Goal: Transaction & Acquisition: Download file/media

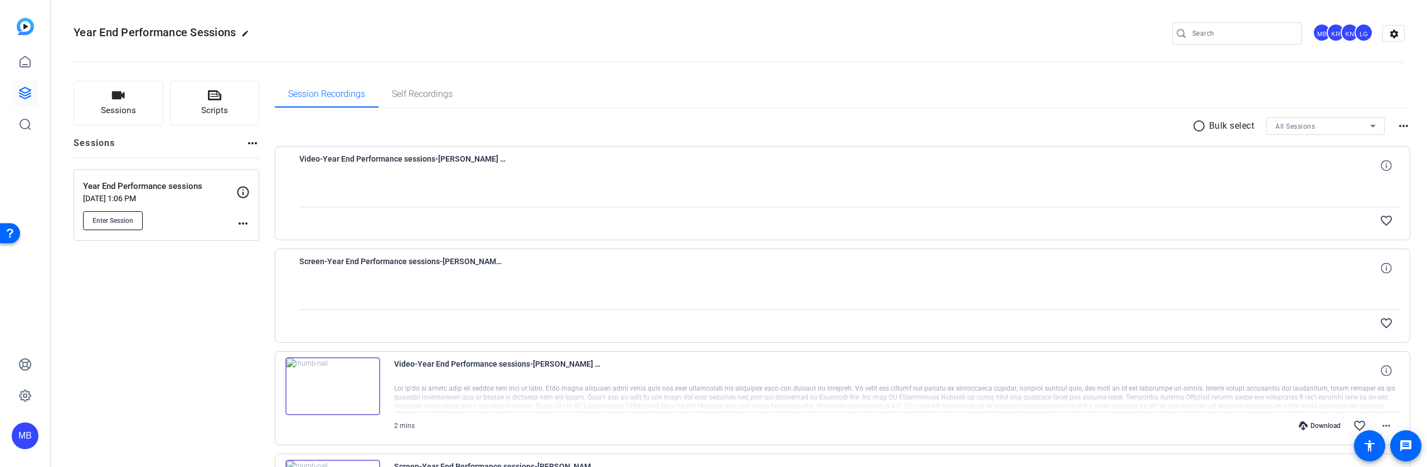
drag, startPoint x: 0, startPoint y: 0, endPoint x: 117, endPoint y: 217, distance: 246.4
click at [117, 217] on span "Enter Session" at bounding box center [113, 220] width 41 height 9
click at [115, 112] on span "Sessions" at bounding box center [118, 110] width 35 height 13
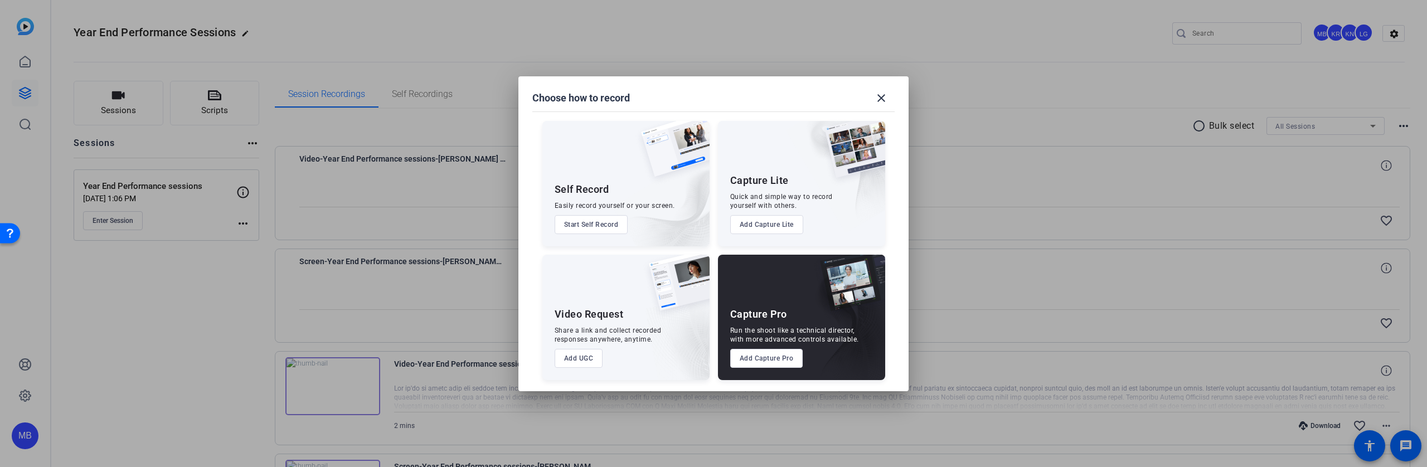
click at [777, 355] on button "Add Capture Pro" at bounding box center [766, 358] width 73 height 19
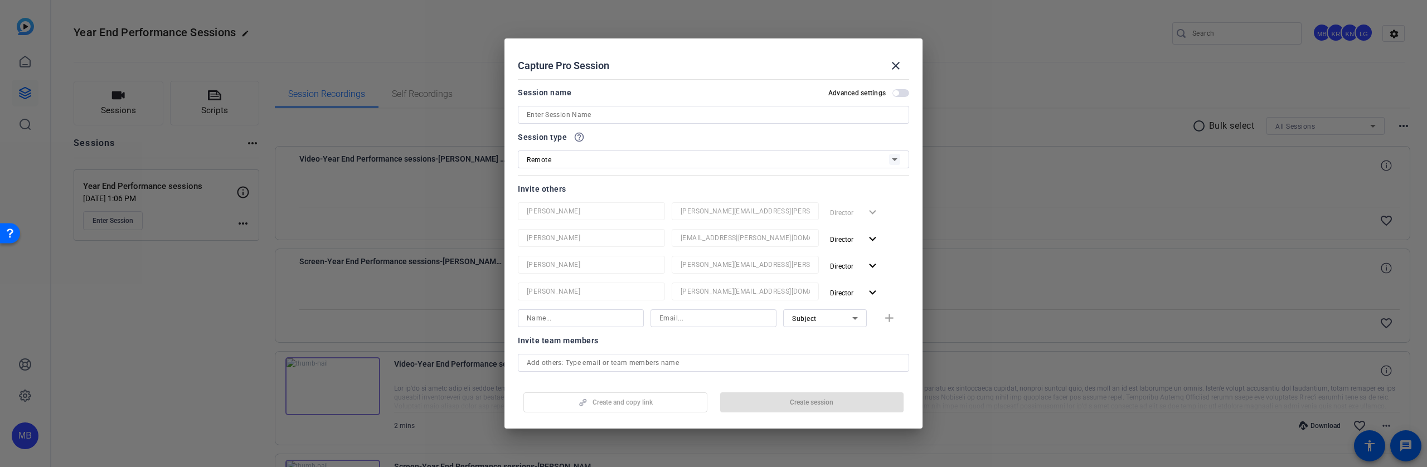
click at [597, 117] on input at bounding box center [714, 114] width 374 height 13
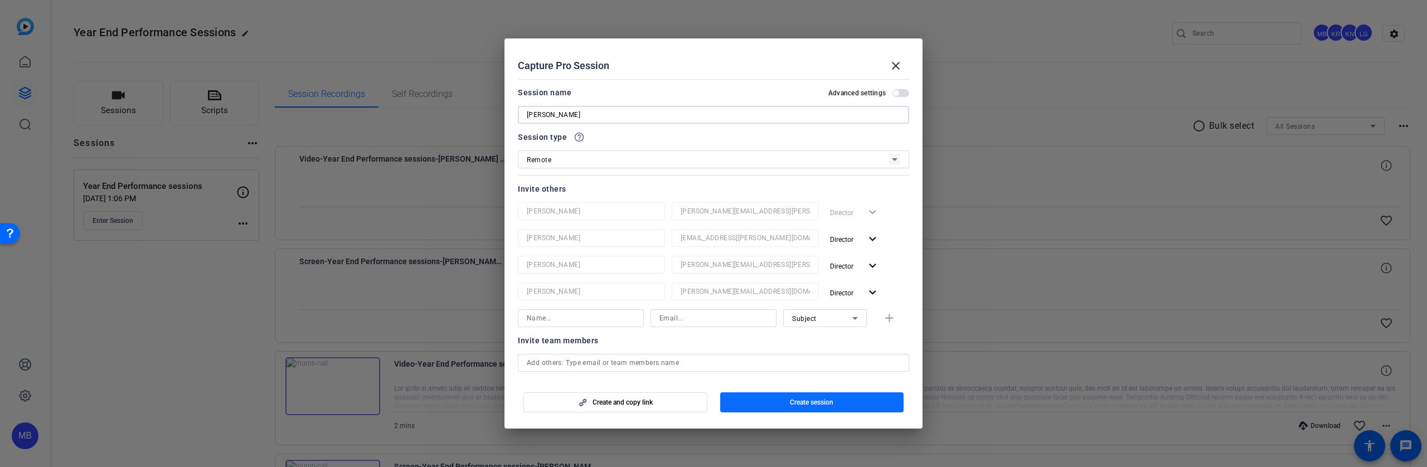
type input "Jessica"
click at [833, 404] on span "Create session" at bounding box center [811, 402] width 43 height 9
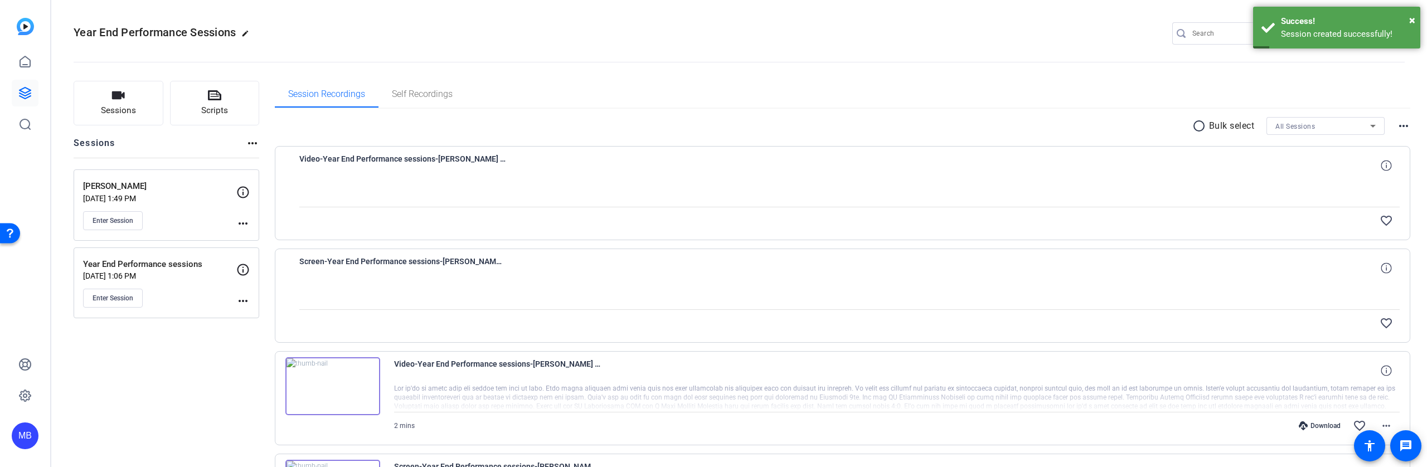
click at [245, 224] on mat-icon "more_horiz" at bounding box center [242, 223] width 13 height 13
click at [263, 252] on span "Archive Session" at bounding box center [270, 253] width 51 height 13
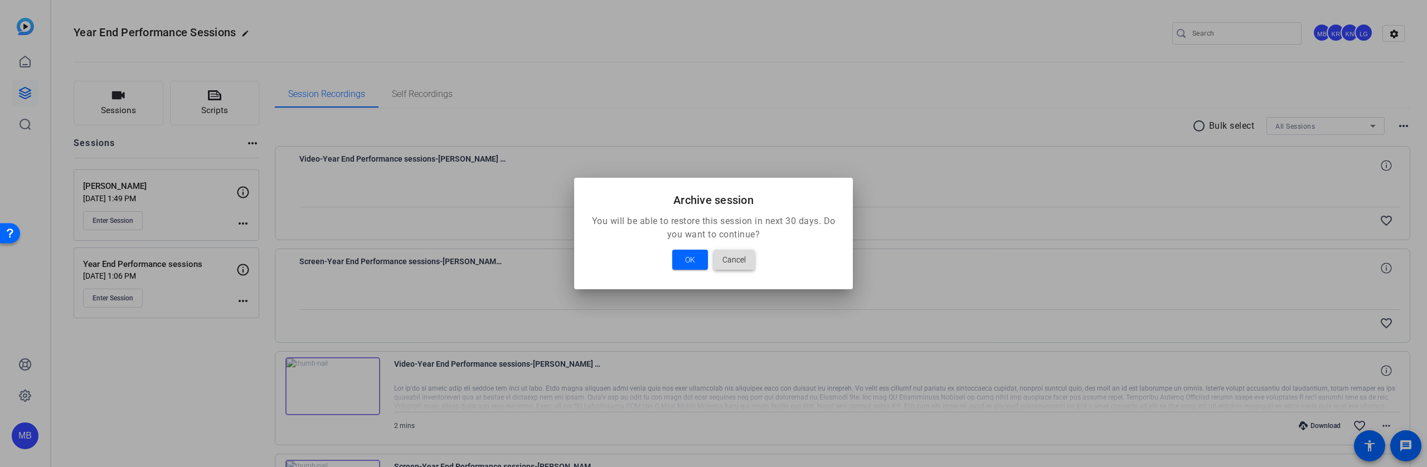
click at [738, 260] on span "Cancel" at bounding box center [734, 259] width 23 height 13
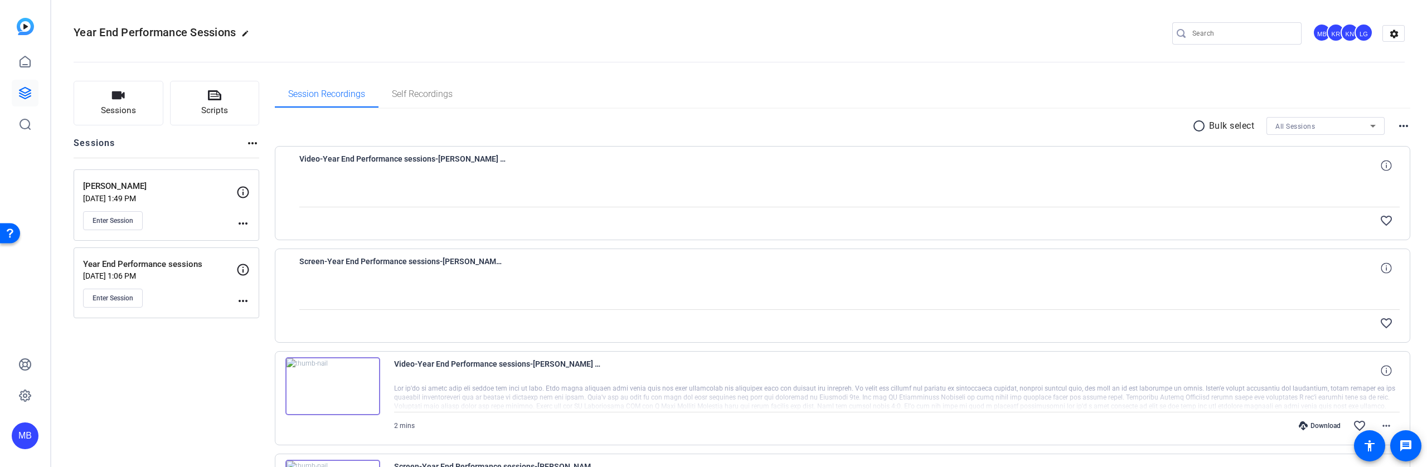
click at [246, 223] on mat-icon "more_horiz" at bounding box center [242, 223] width 13 height 13
click at [258, 235] on span "Edit Session" at bounding box center [270, 239] width 51 height 13
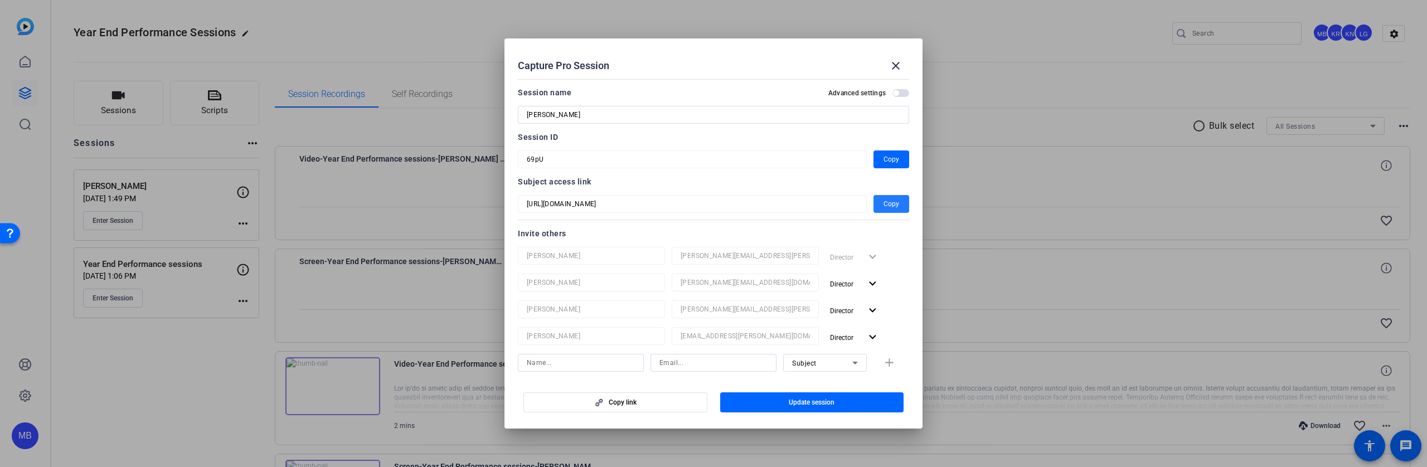
click at [891, 203] on span "Copy" at bounding box center [892, 203] width 16 height 13
click at [419, 333] on div at bounding box center [713, 233] width 1427 height 467
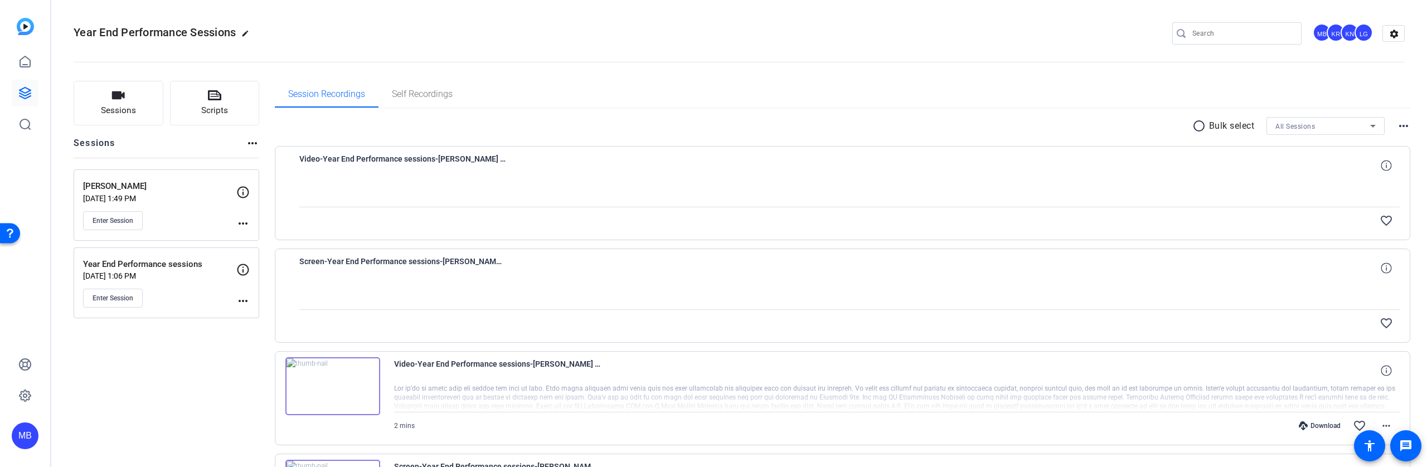
click at [243, 301] on mat-icon "more_horiz" at bounding box center [242, 300] width 13 height 13
click at [256, 322] on span "Edit Session" at bounding box center [270, 317] width 51 height 13
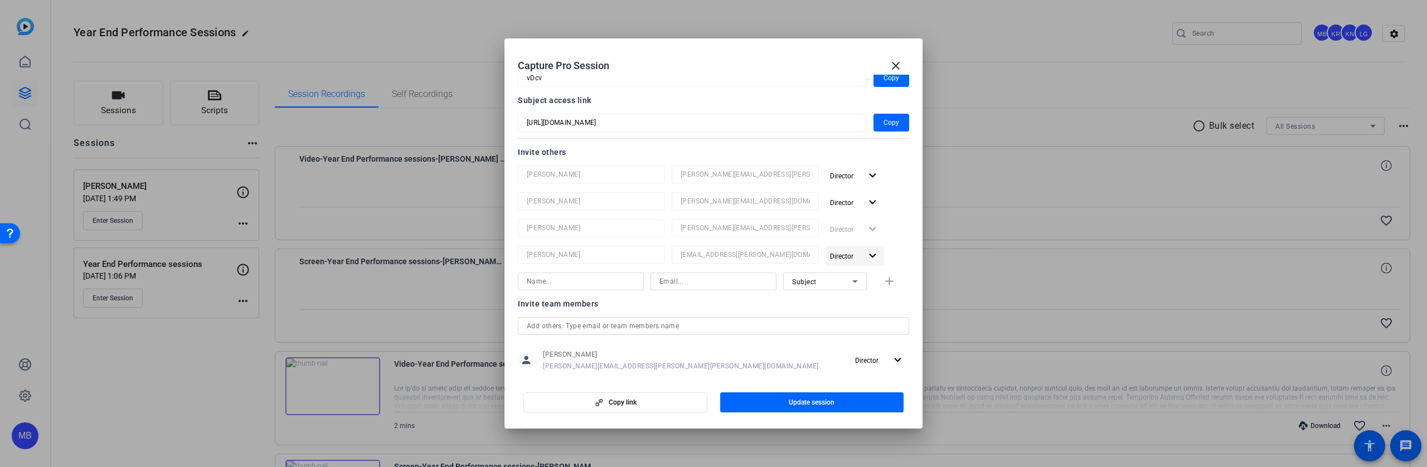
scroll to position [84, 0]
click at [166, 365] on div at bounding box center [713, 233] width 1427 height 467
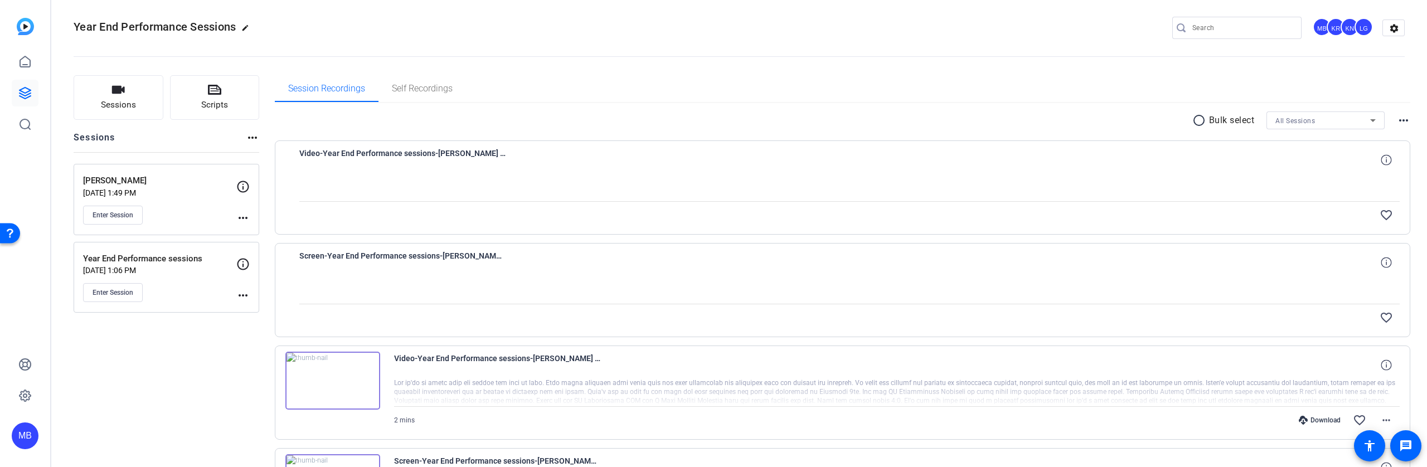
scroll to position [0, 0]
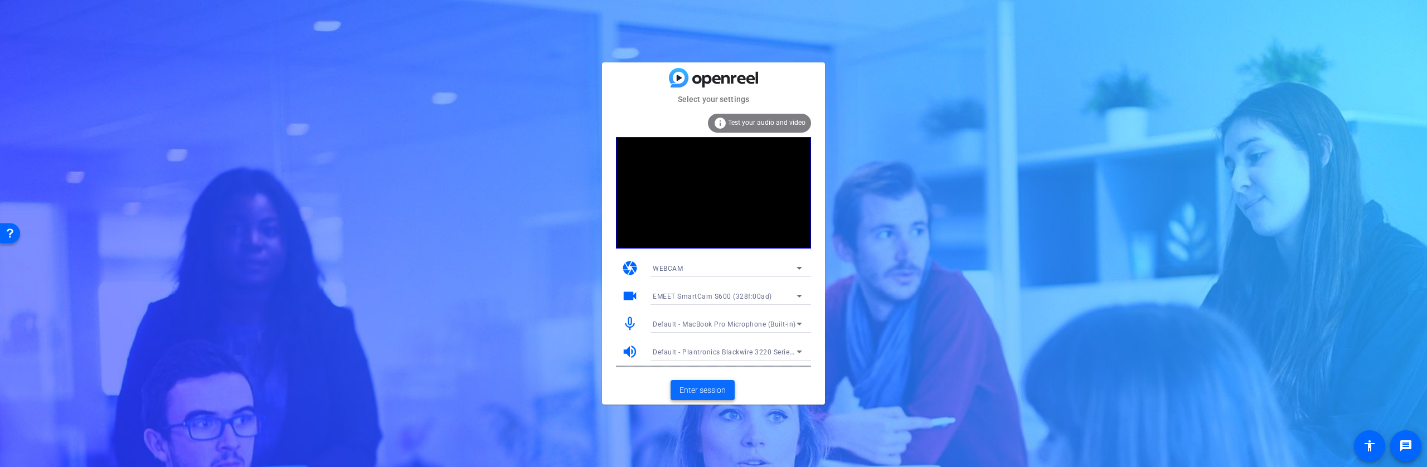
click at [694, 388] on span "Enter session" at bounding box center [703, 391] width 46 height 12
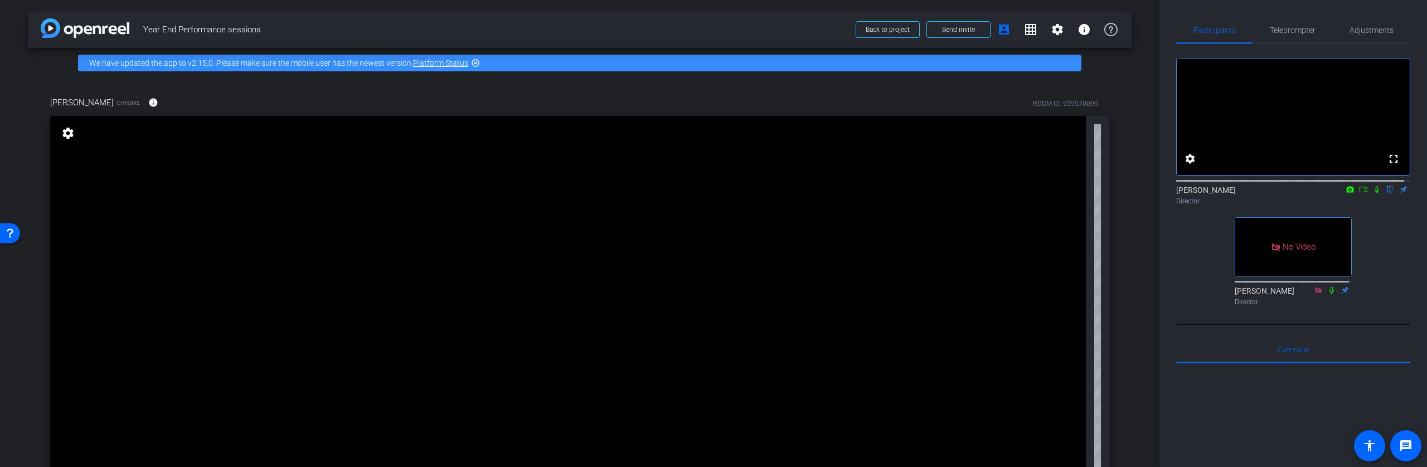
click at [1359, 193] on icon at bounding box center [1363, 190] width 9 height 8
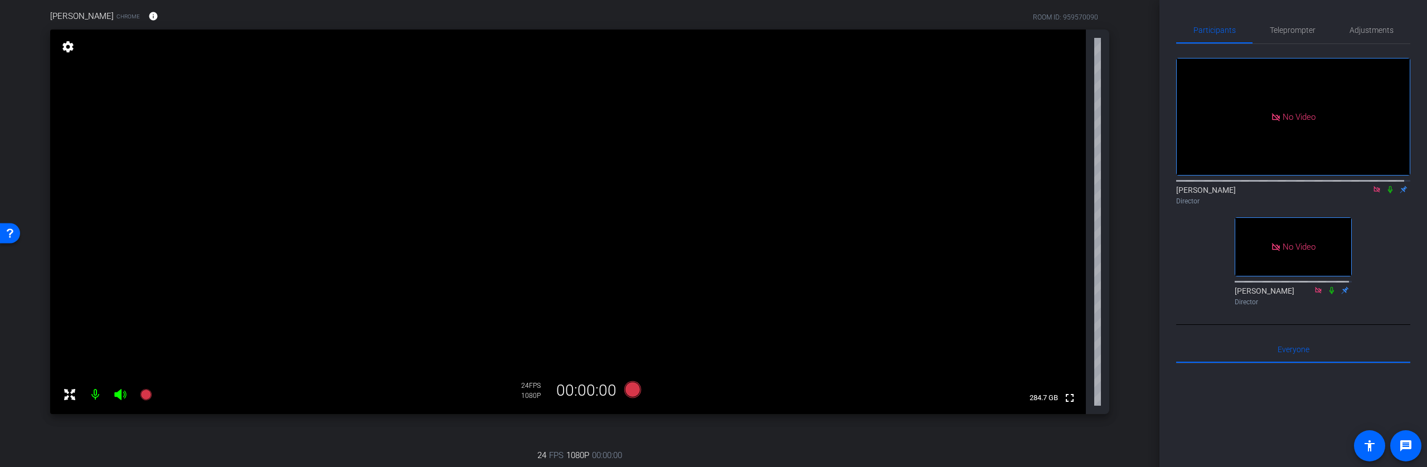
scroll to position [101, 0]
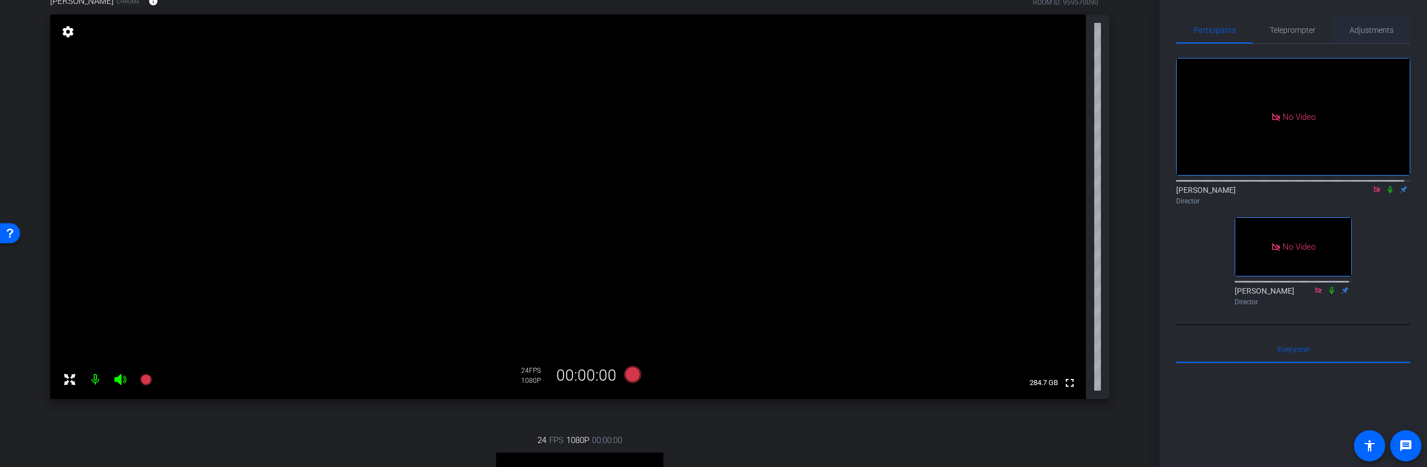
click at [1387, 24] on span "Adjustments" at bounding box center [1372, 30] width 44 height 27
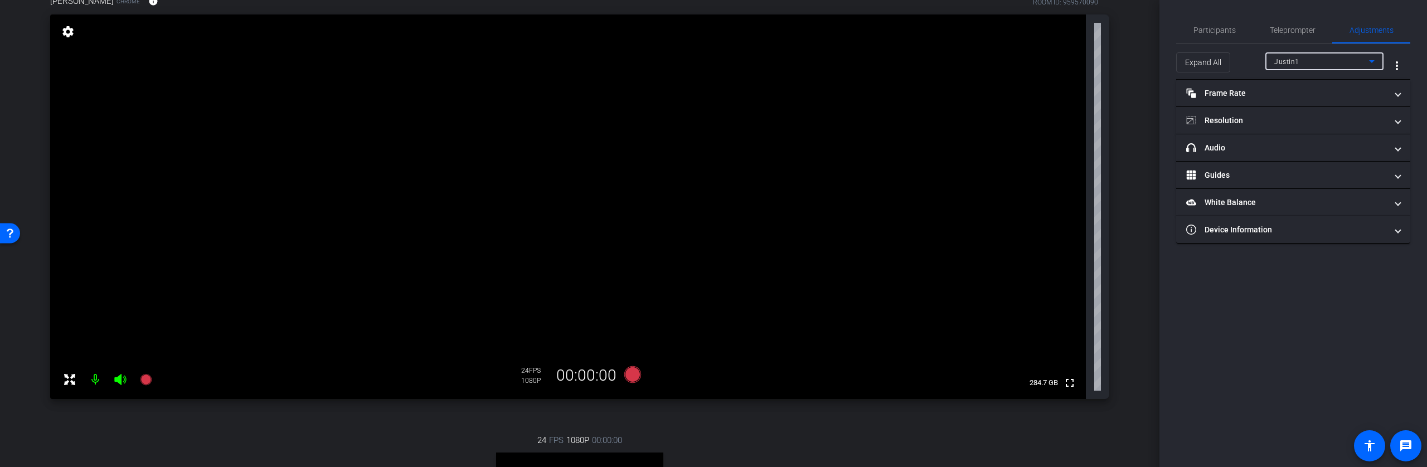
click at [1297, 61] on span "Justin1" at bounding box center [1286, 62] width 25 height 8
click at [1300, 84] on span "Jessica Keeney" at bounding box center [1302, 83] width 56 height 13
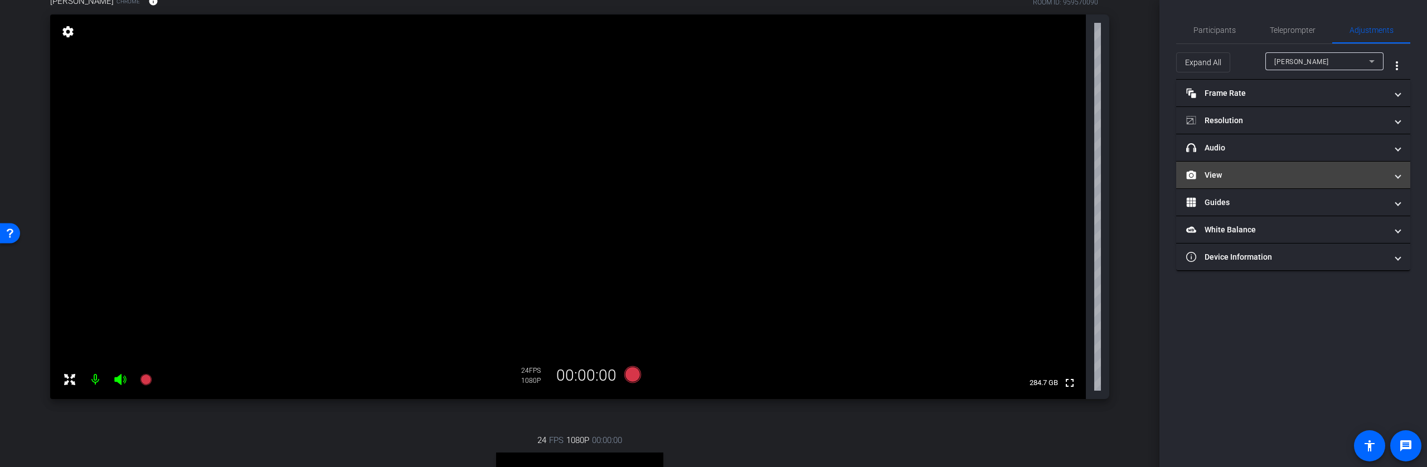
click at [1263, 168] on mat-expansion-panel-header "View" at bounding box center [1293, 175] width 234 height 27
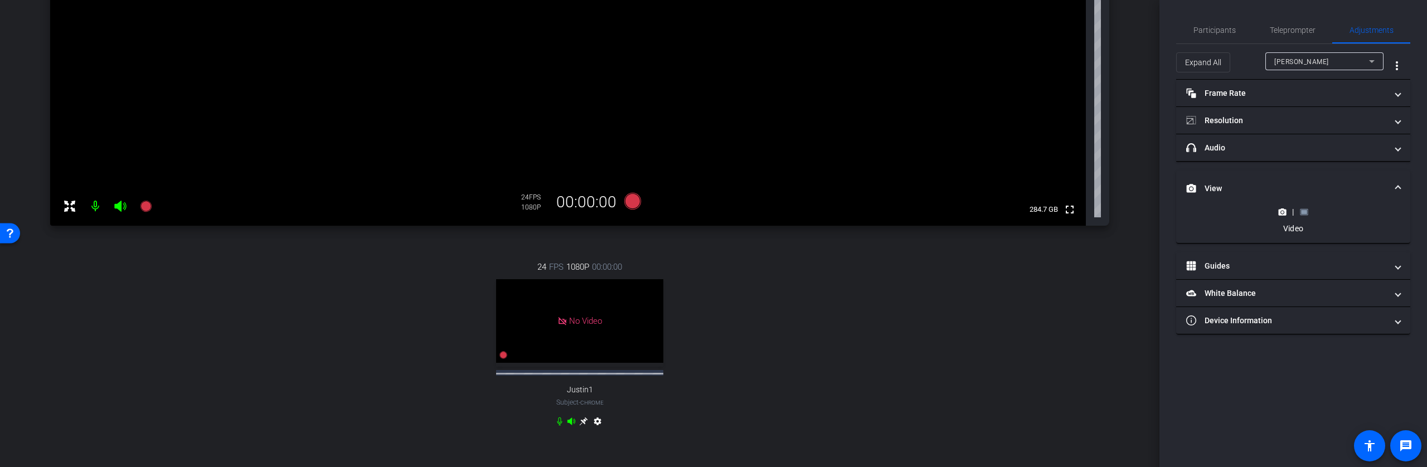
scroll to position [280, 0]
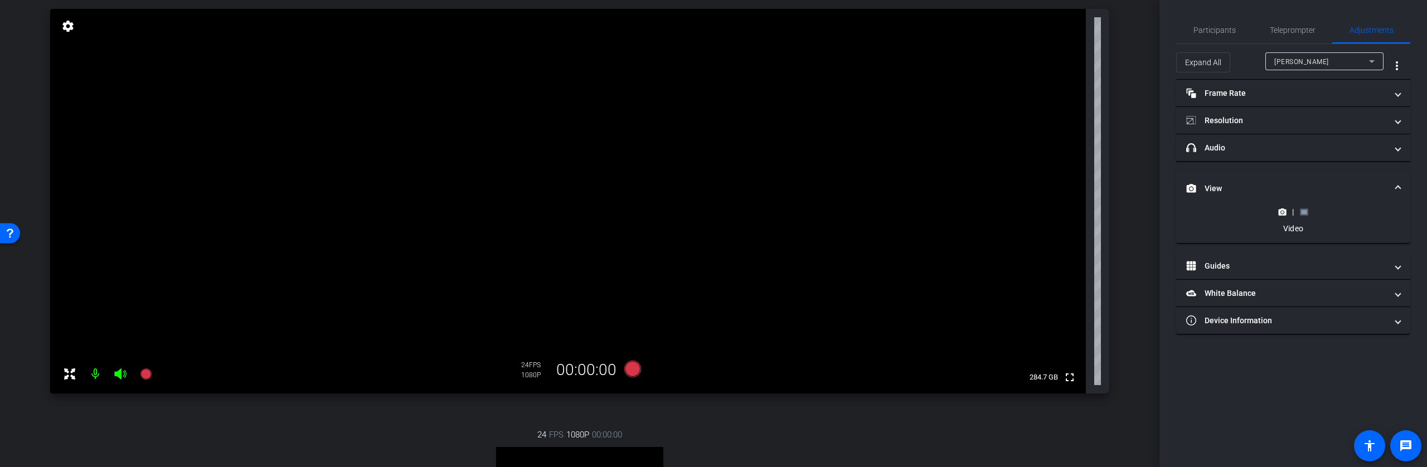
type input "1000"
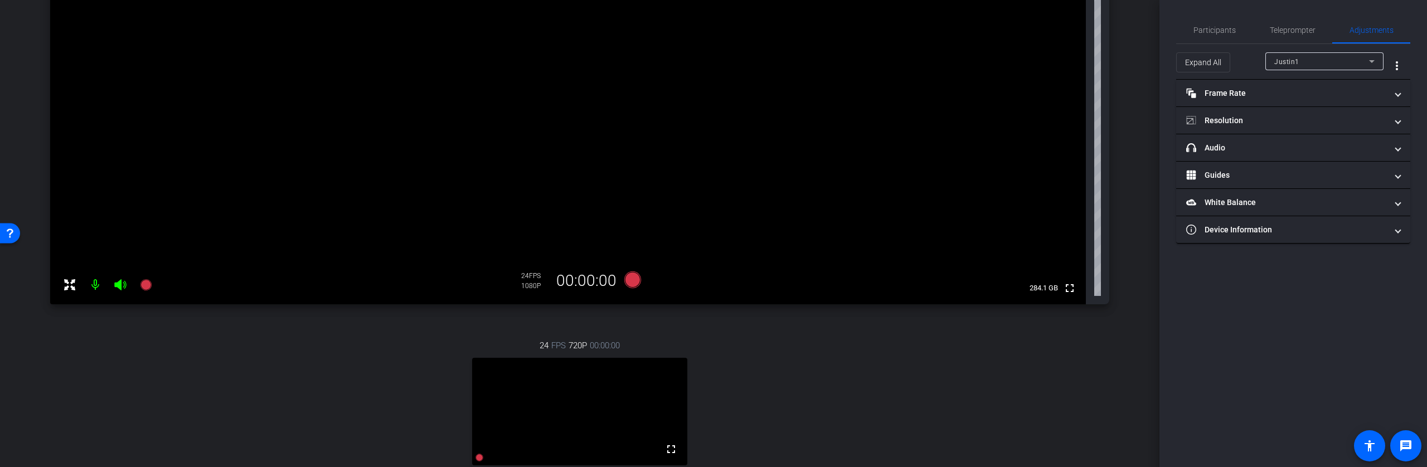
scroll to position [426, 0]
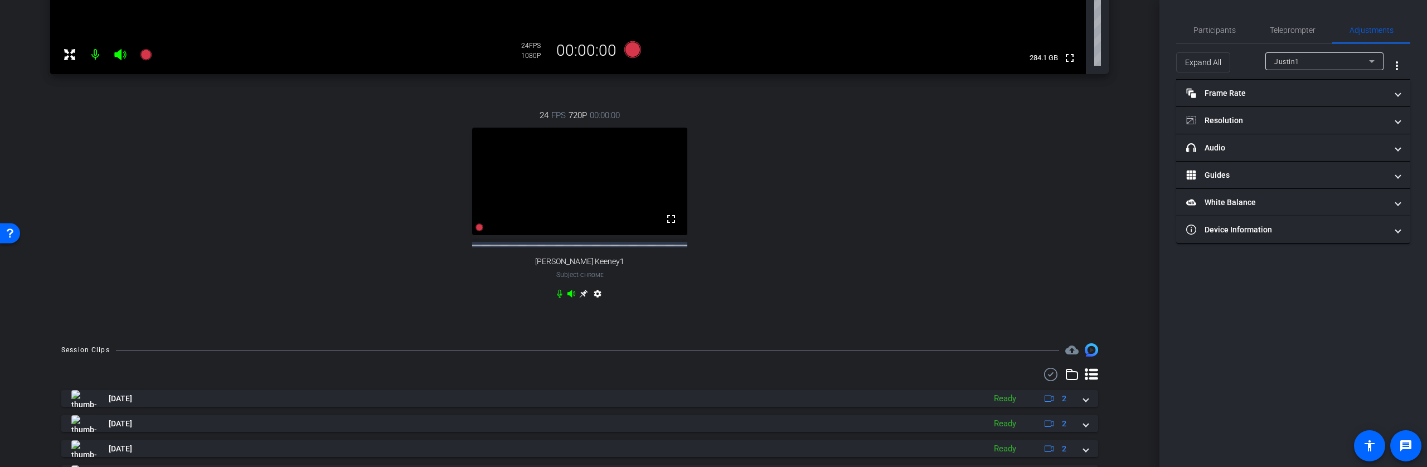
click at [579, 298] on icon at bounding box center [583, 293] width 9 height 9
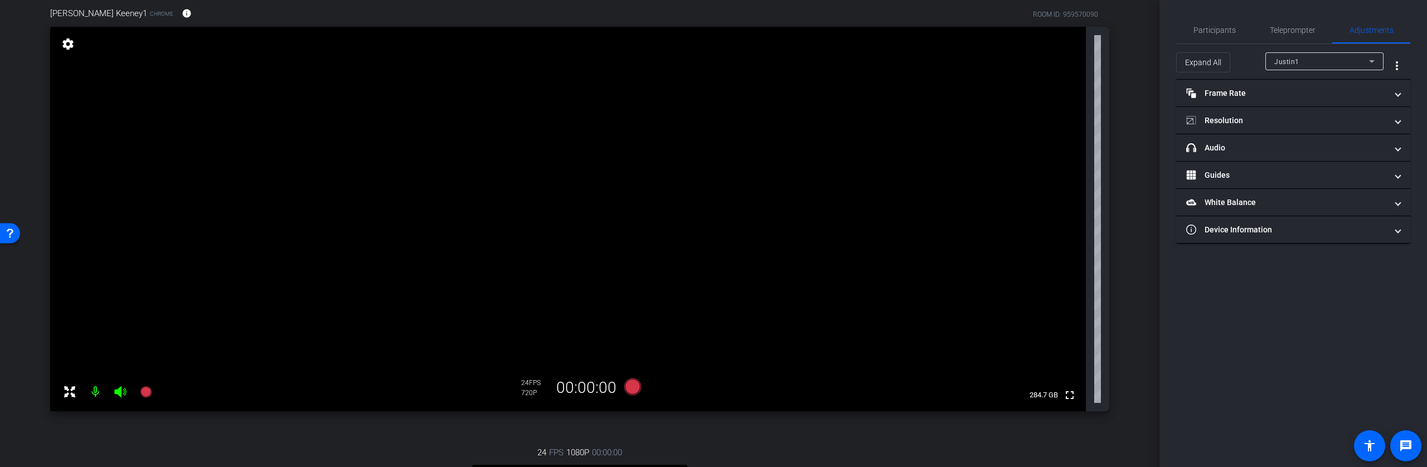
scroll to position [91, 0]
click at [1319, 62] on div "Justin1" at bounding box center [1321, 62] width 95 height 14
click at [1308, 106] on span "[PERSON_NAME] Keeney1" at bounding box center [1317, 101] width 87 height 13
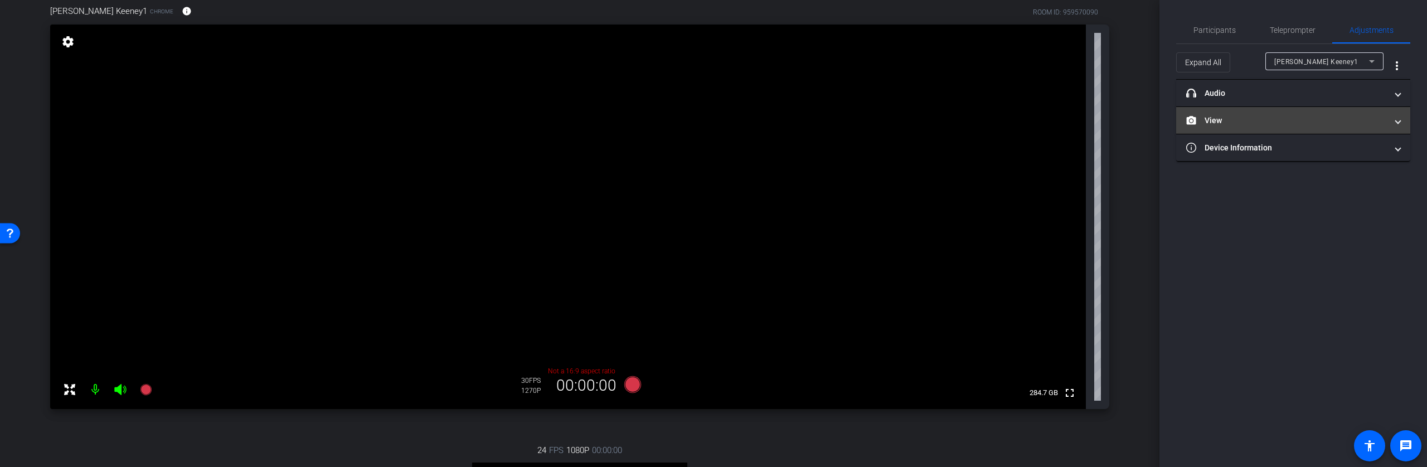
click at [1234, 124] on mat-panel-title "View" at bounding box center [1286, 121] width 201 height 12
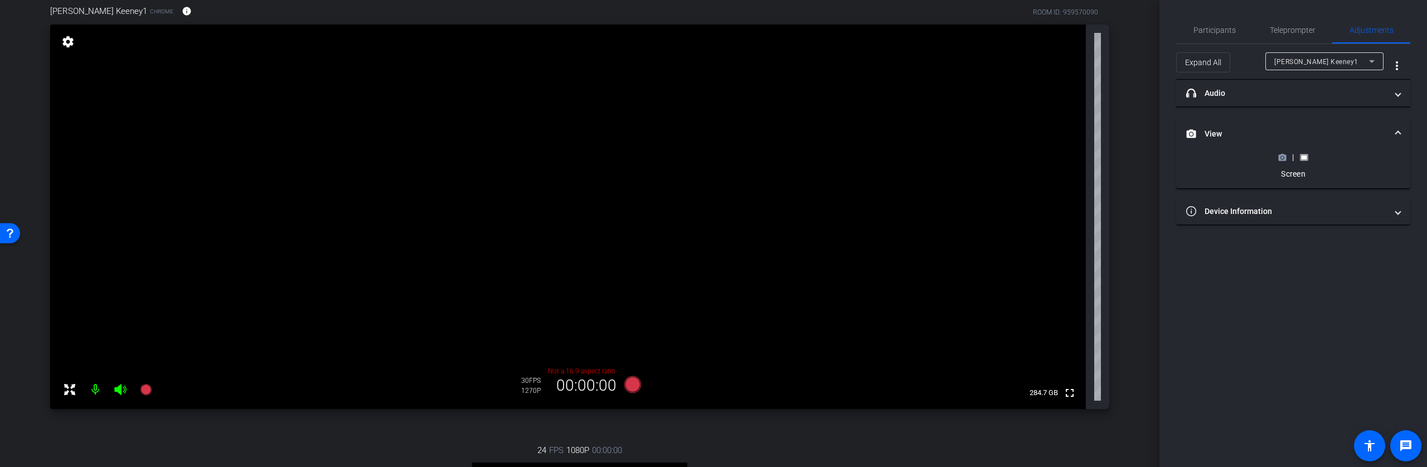
click at [1282, 158] on circle at bounding box center [1282, 157] width 3 height 3
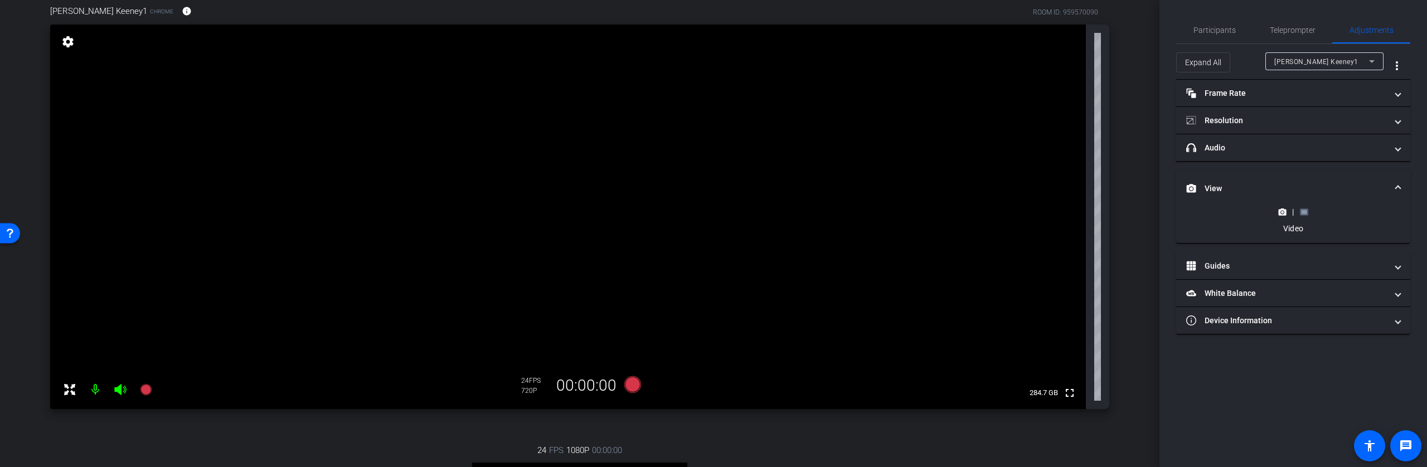
click at [1303, 214] on rect at bounding box center [1304, 212] width 6 height 4
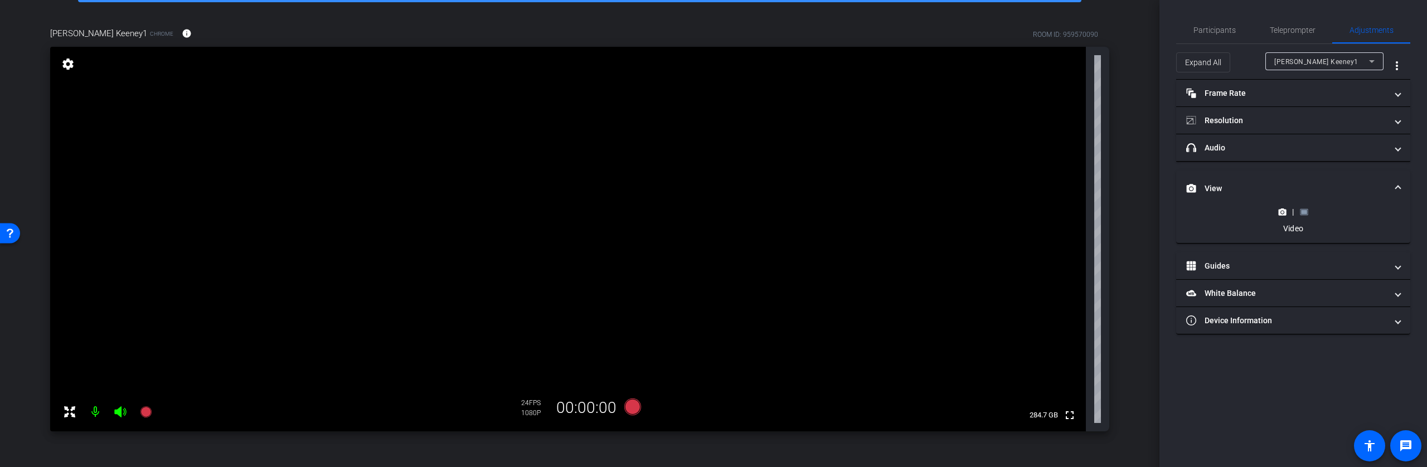
scroll to position [67, 0]
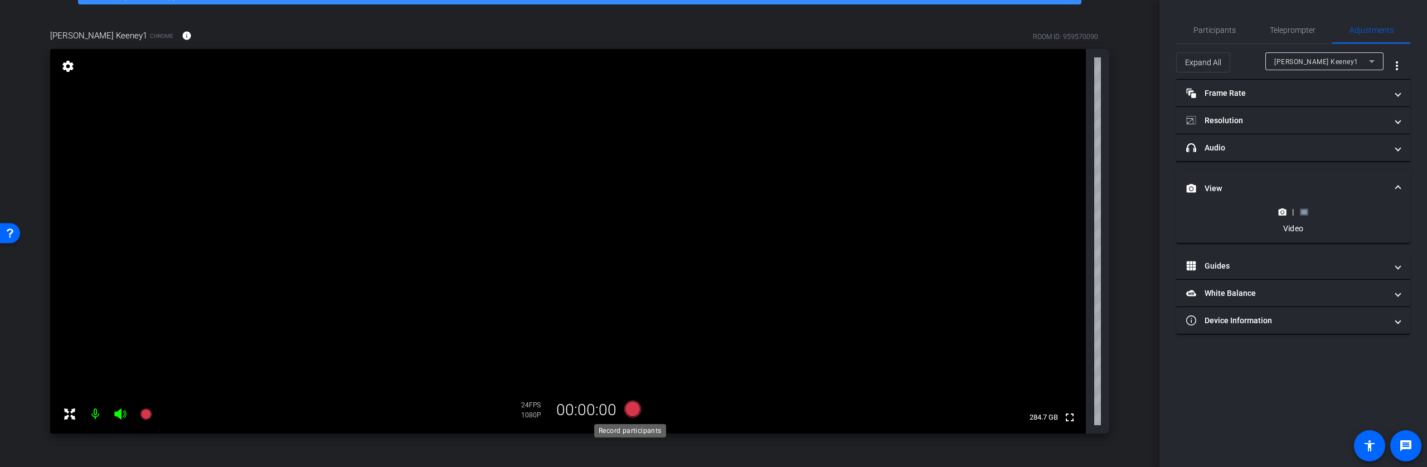
click at [631, 412] on icon at bounding box center [632, 409] width 17 height 17
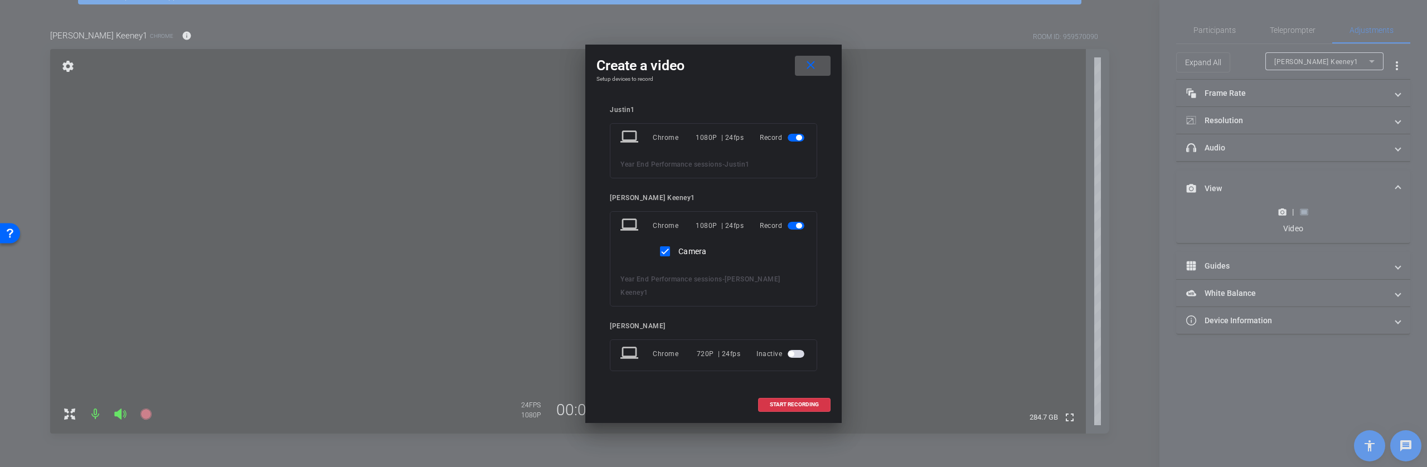
click at [631, 413] on div "Create a video close Setup devices to record Justin1 laptop Chrome 1080P | 24fp…" at bounding box center [713, 234] width 256 height 379
click at [632, 438] on div at bounding box center [713, 233] width 1427 height 467
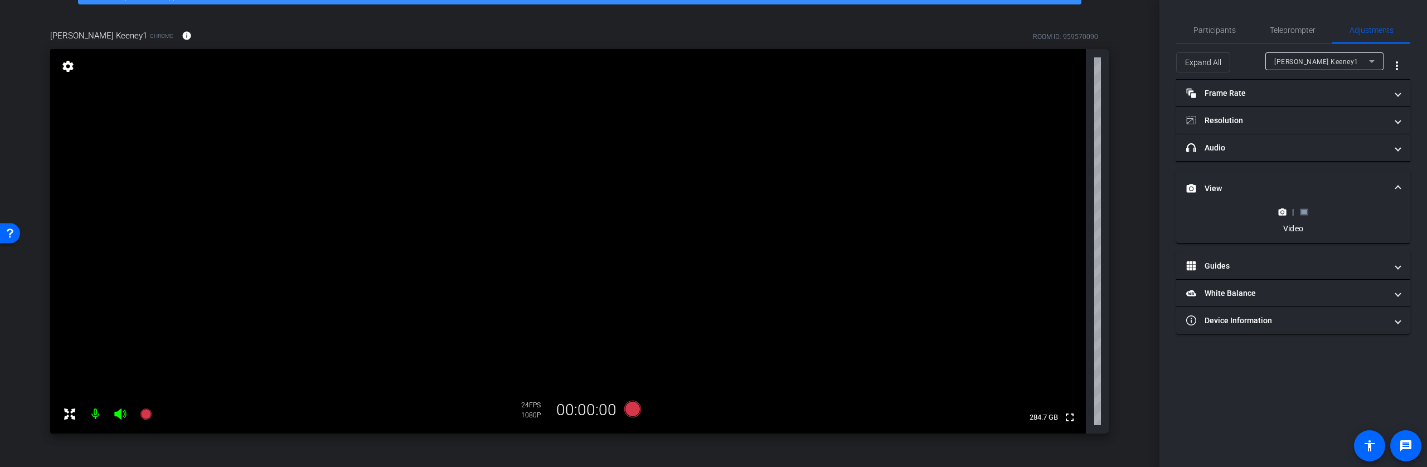
type input "1000"
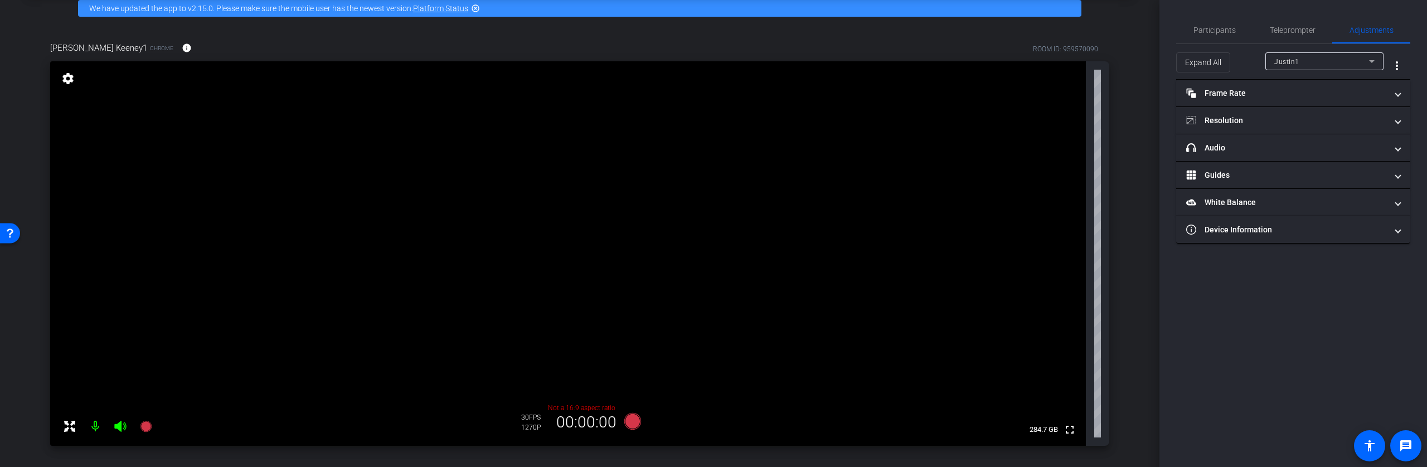
scroll to position [69, 0]
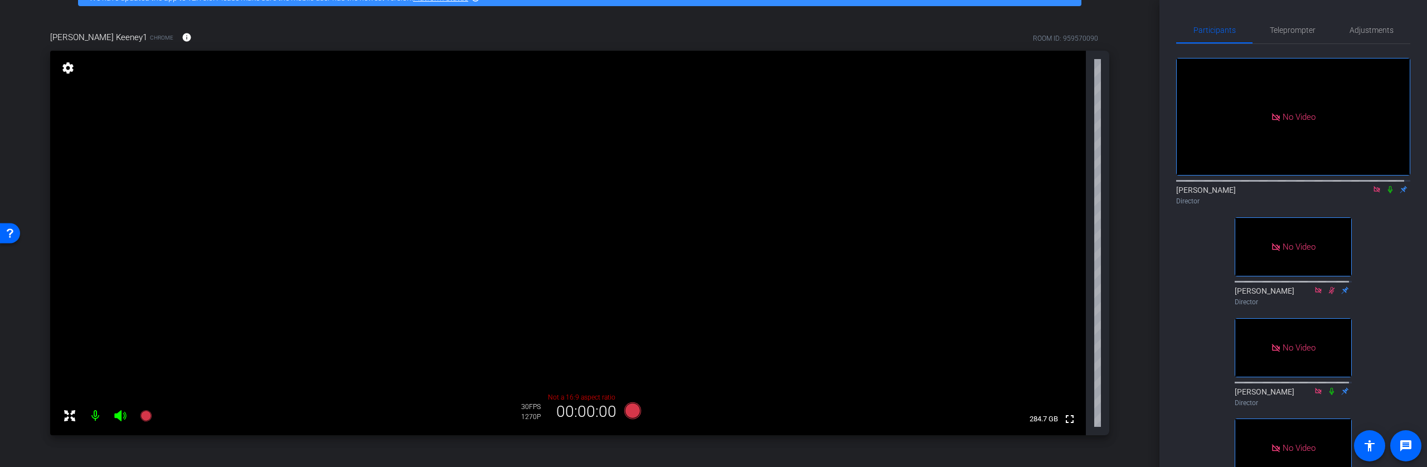
scroll to position [67, 0]
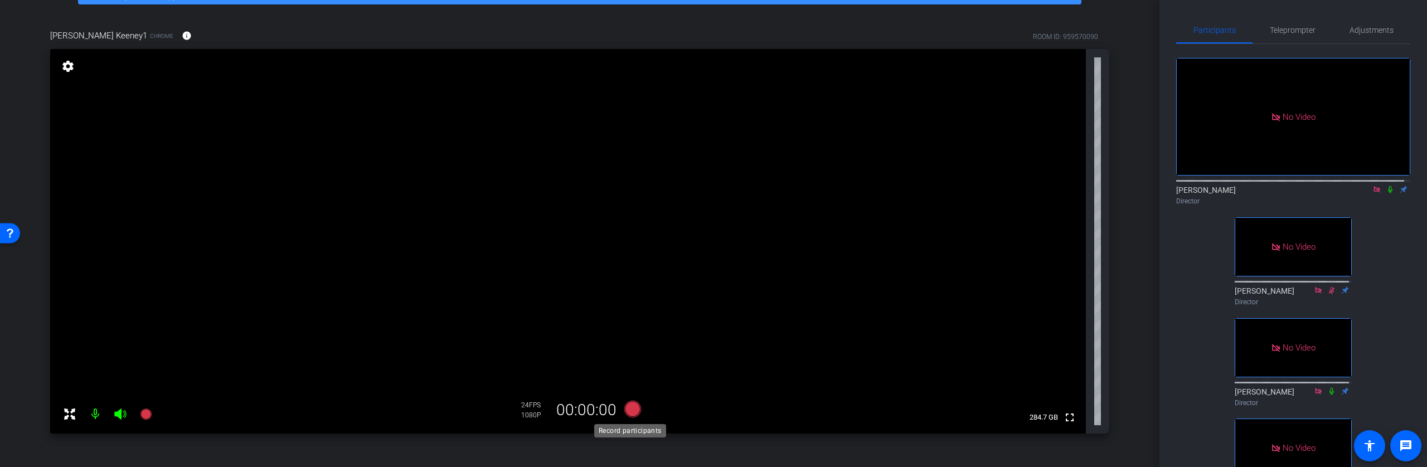
click at [636, 410] on icon at bounding box center [632, 409] width 27 height 20
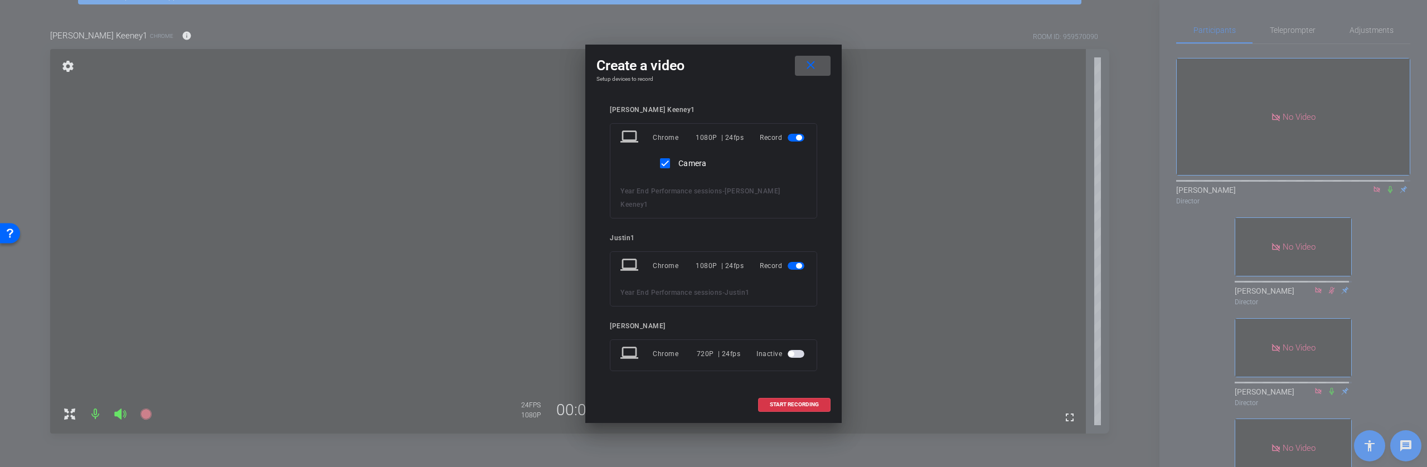
click at [812, 72] on mat-icon "close" at bounding box center [811, 66] width 14 height 14
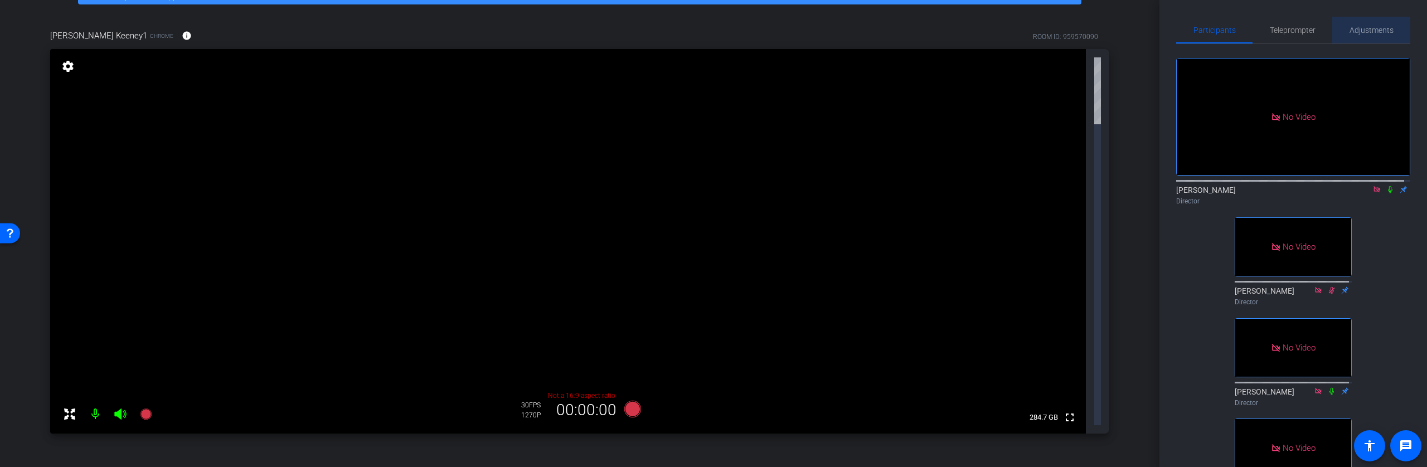
click at [1373, 27] on span "Adjustments" at bounding box center [1372, 30] width 44 height 8
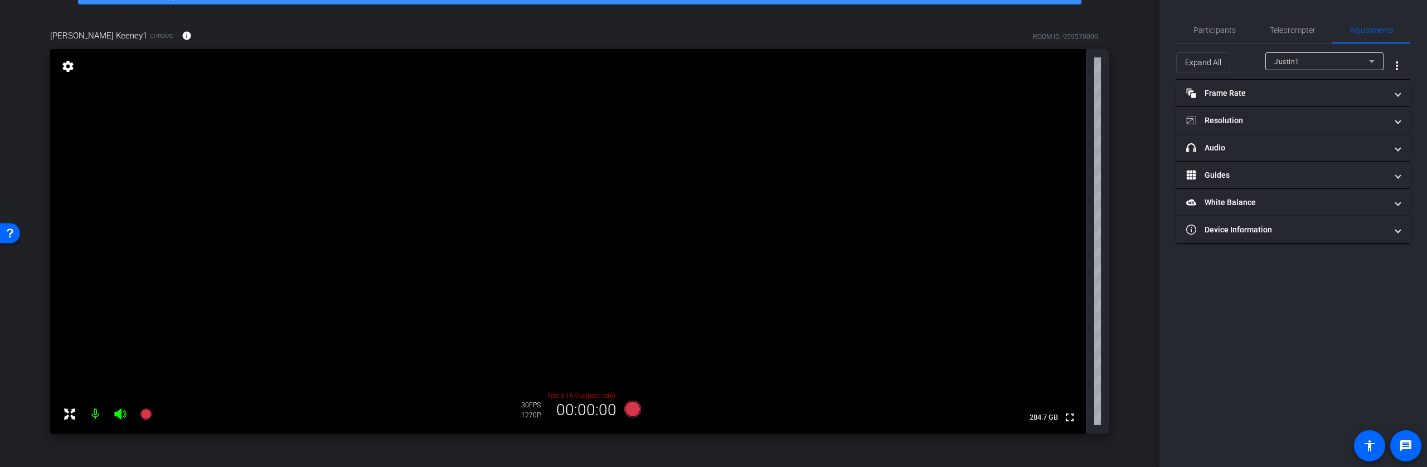
click at [1316, 61] on div "Justin1" at bounding box center [1321, 62] width 95 height 14
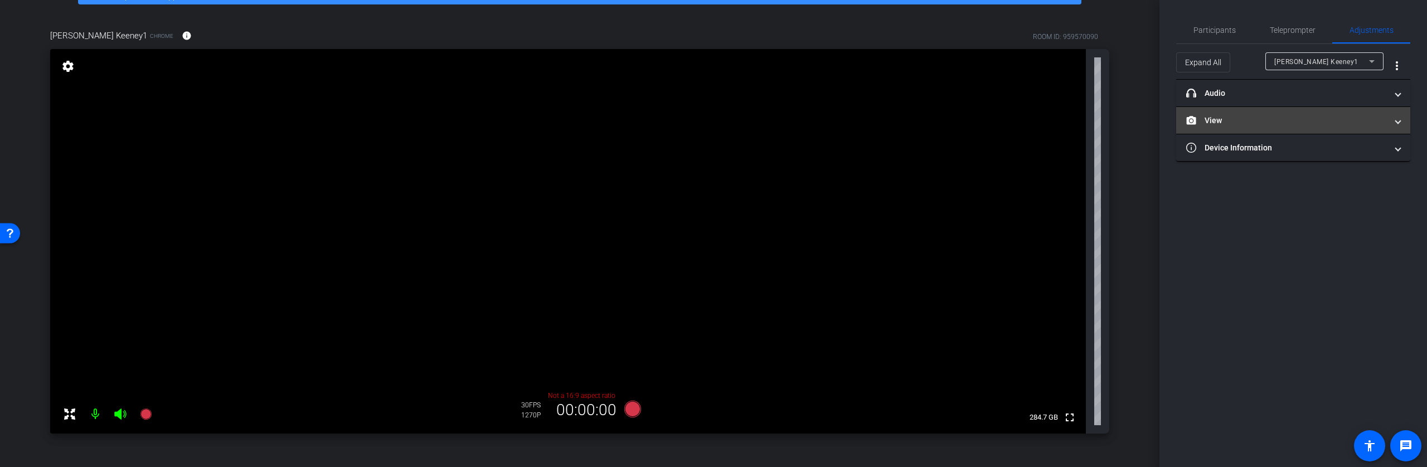
click at [1278, 122] on mat-panel-title "View" at bounding box center [1286, 121] width 201 height 12
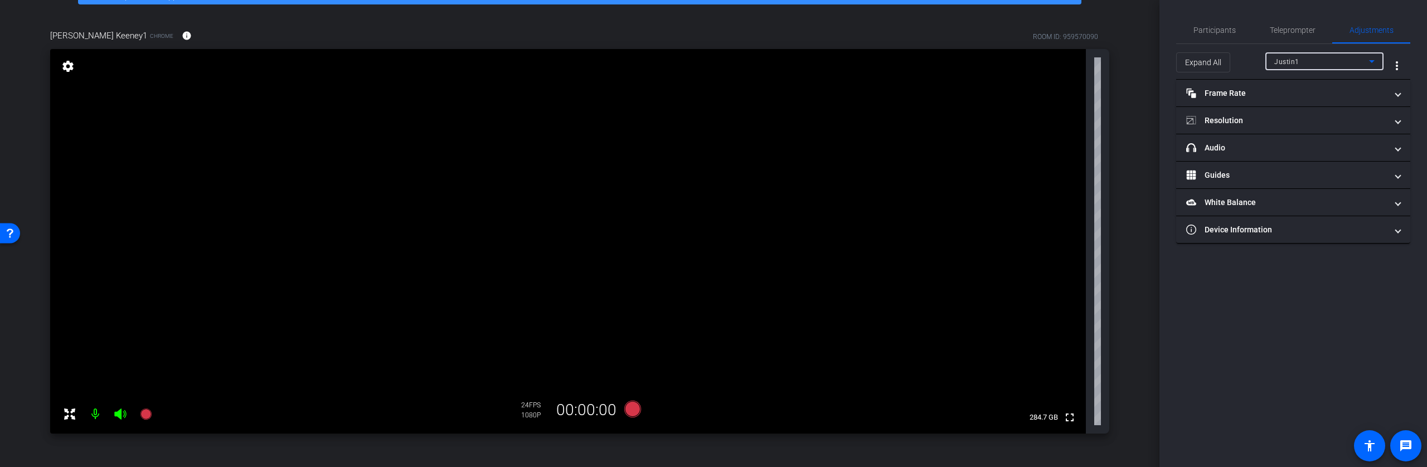
click at [1334, 55] on div "Justin1" at bounding box center [1321, 62] width 95 height 14
click at [1319, 84] on span "[PERSON_NAME] Keeney1" at bounding box center [1317, 83] width 87 height 13
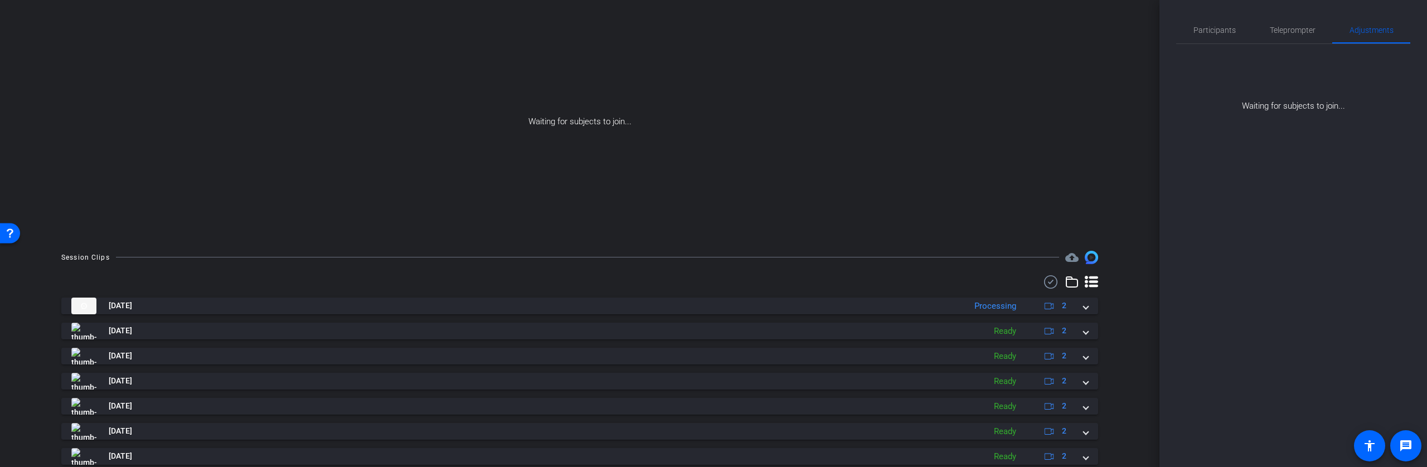
scroll to position [0, 0]
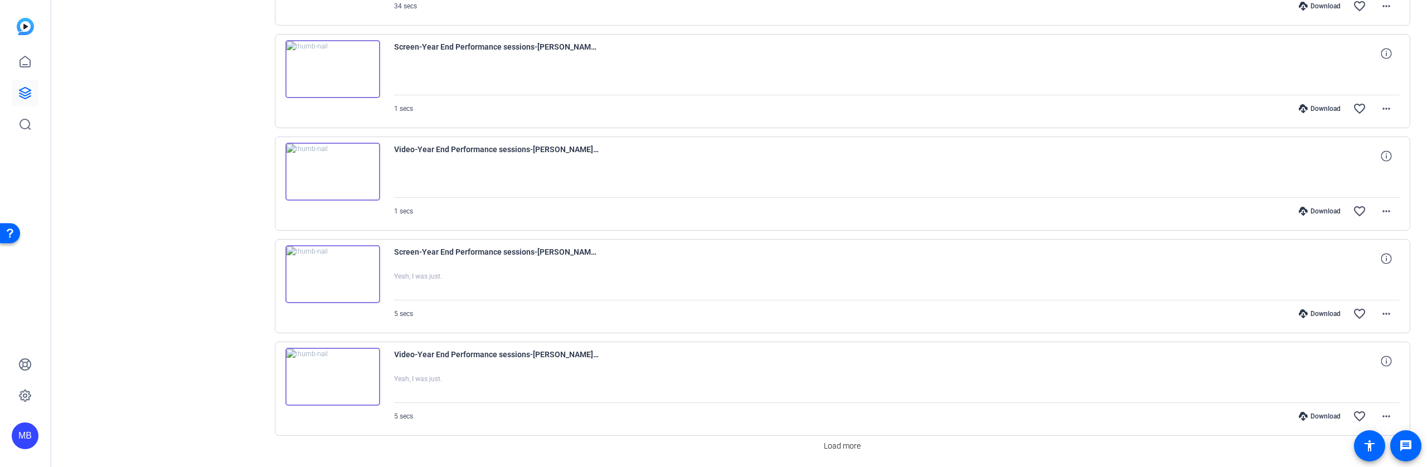
scroll to position [766, 0]
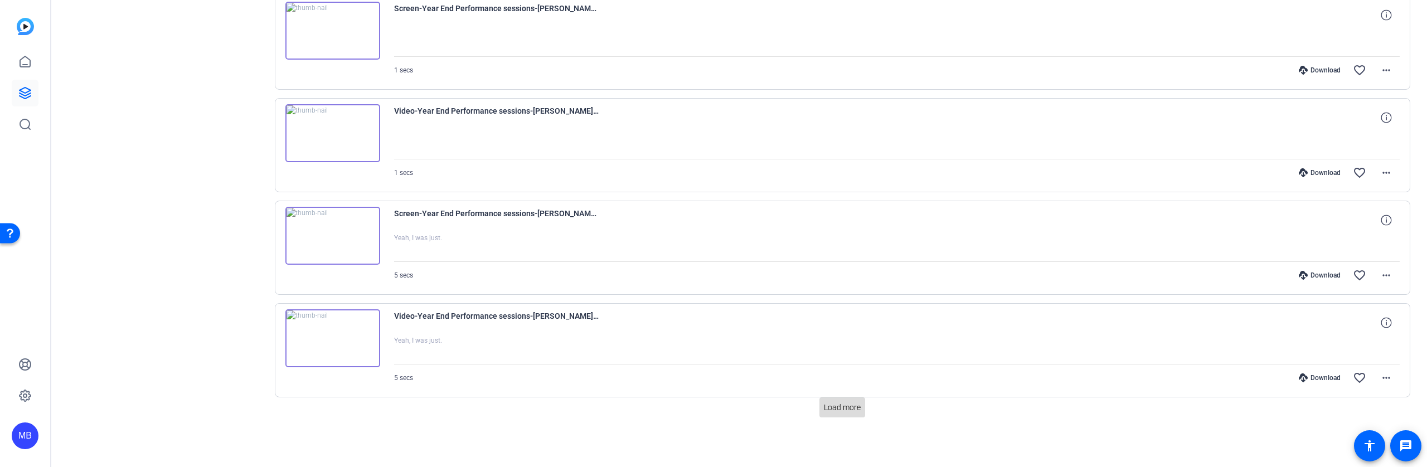
click at [847, 400] on span at bounding box center [843, 407] width 46 height 27
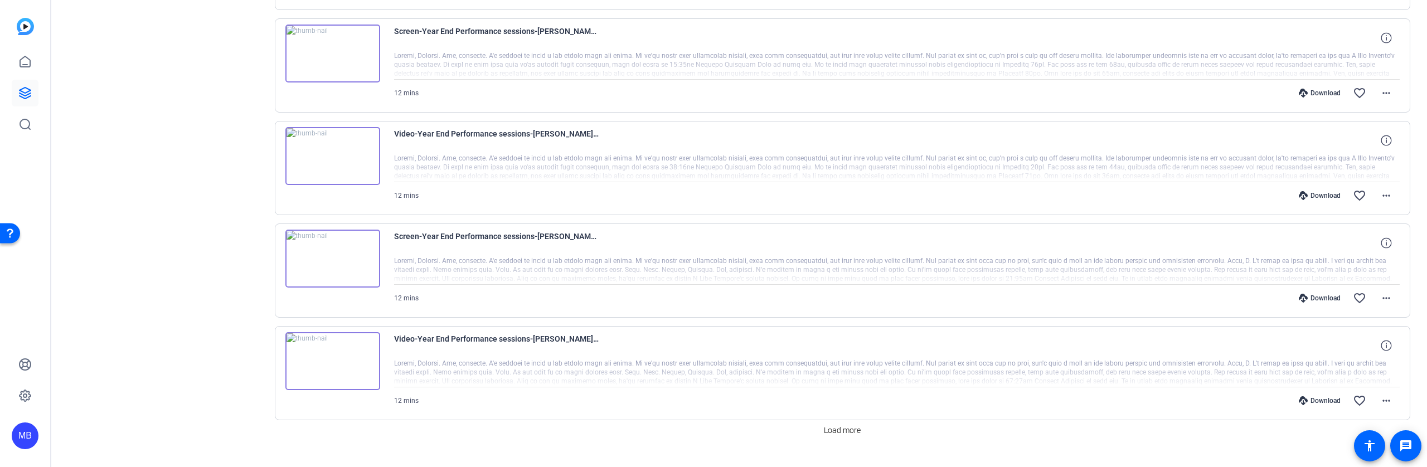
scroll to position [1710, 0]
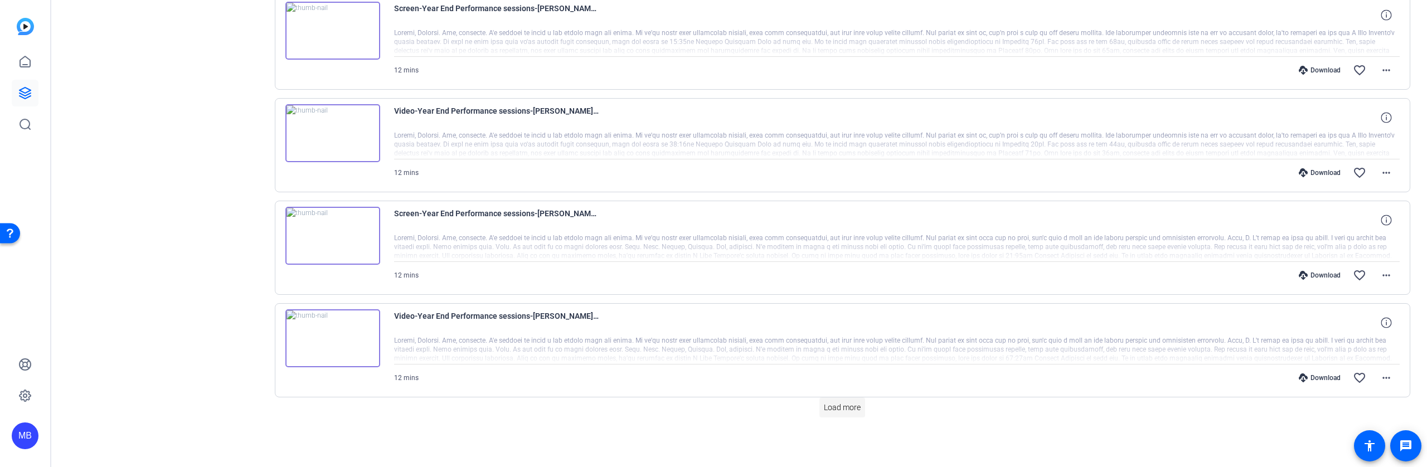
click at [844, 408] on span "Load more" at bounding box center [842, 408] width 37 height 12
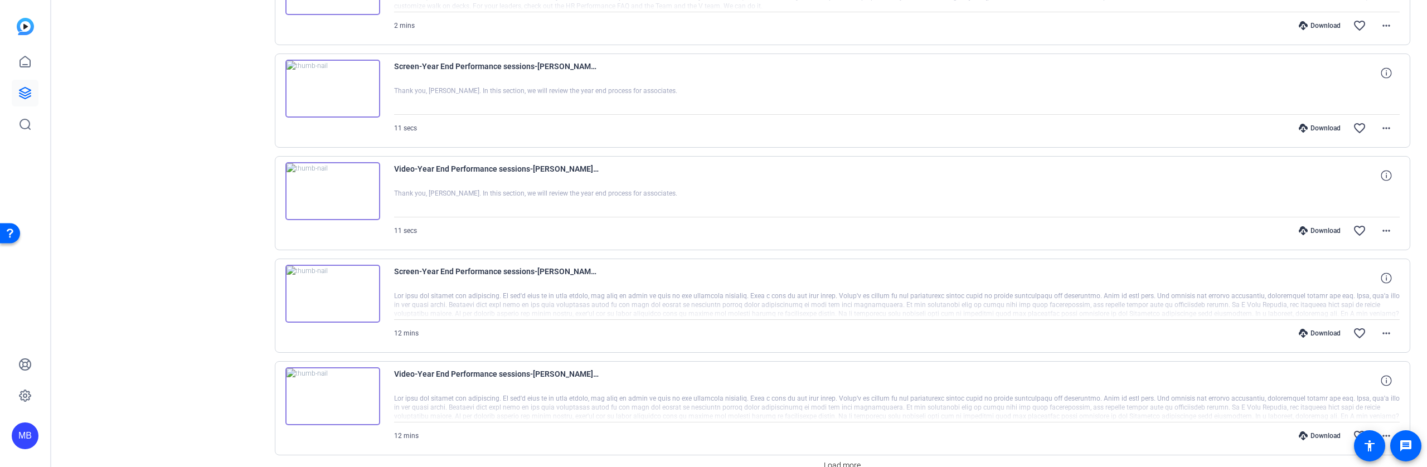
scroll to position [2818, 0]
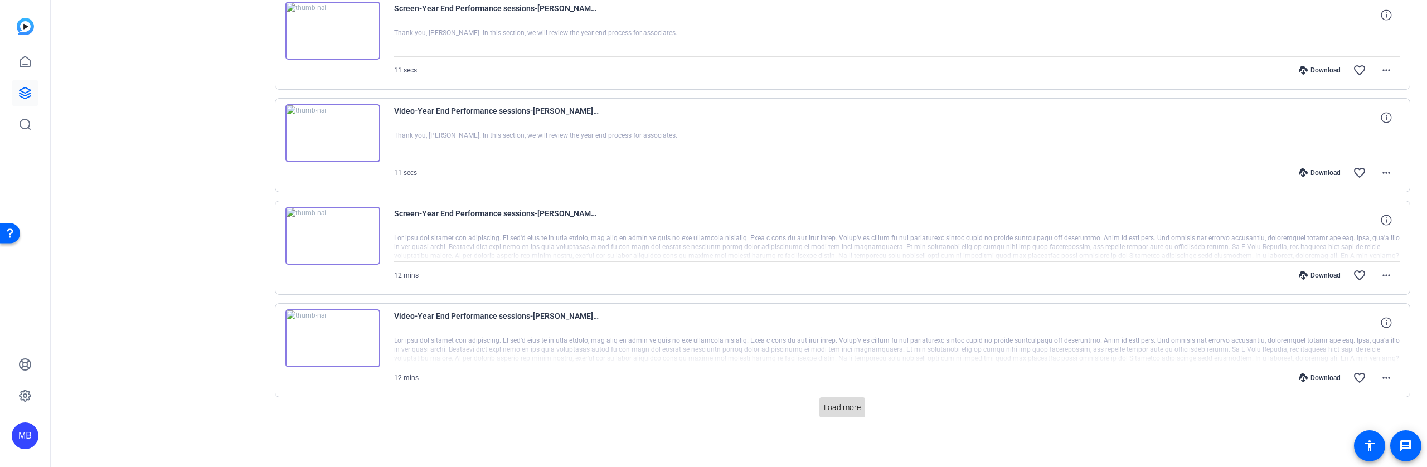
click at [849, 409] on span "Load more" at bounding box center [842, 408] width 37 height 12
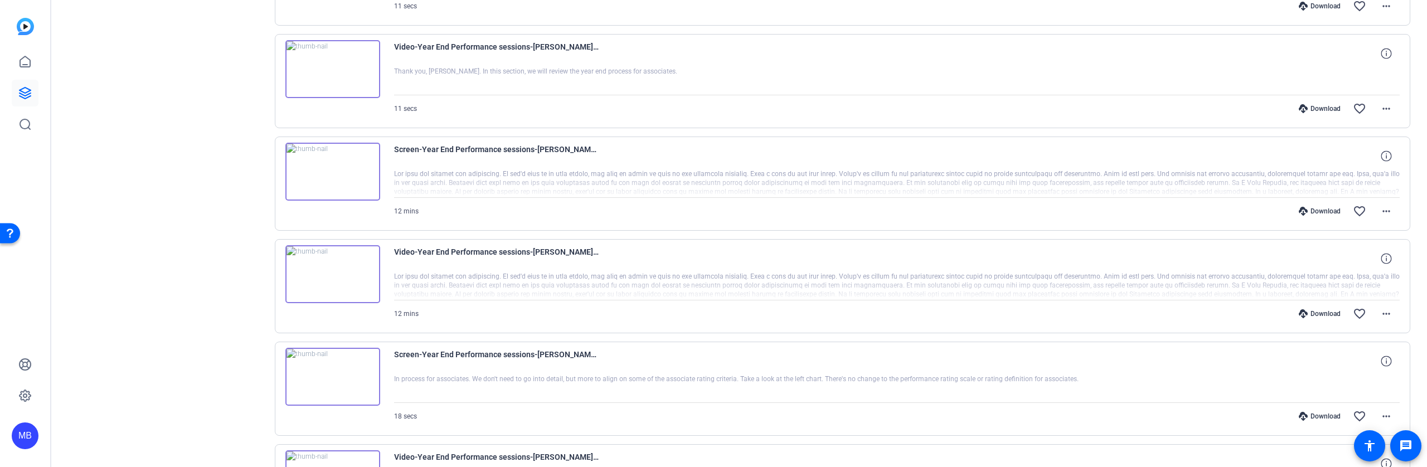
scroll to position [2877, 0]
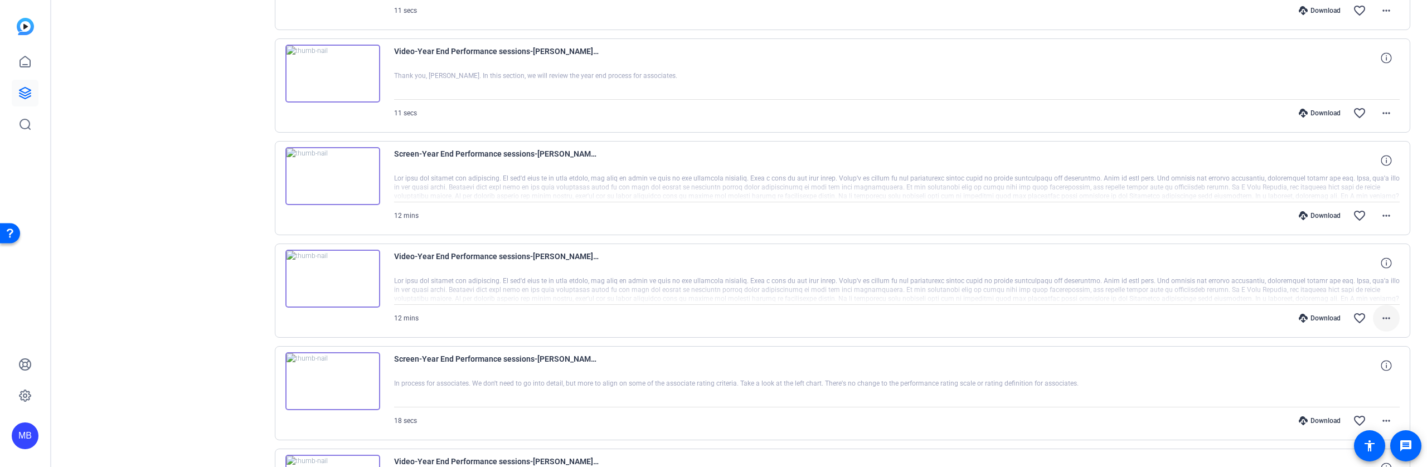
click at [1384, 315] on mat-icon "more_horiz" at bounding box center [1386, 318] width 13 height 13
click at [1216, 306] on div at bounding box center [713, 233] width 1427 height 467
click at [1381, 316] on mat-icon "more_horiz" at bounding box center [1386, 318] width 13 height 13
click at [1356, 369] on span "Download MP4" at bounding box center [1351, 368] width 67 height 13
click at [1380, 218] on mat-icon "more_horiz" at bounding box center [1386, 215] width 13 height 13
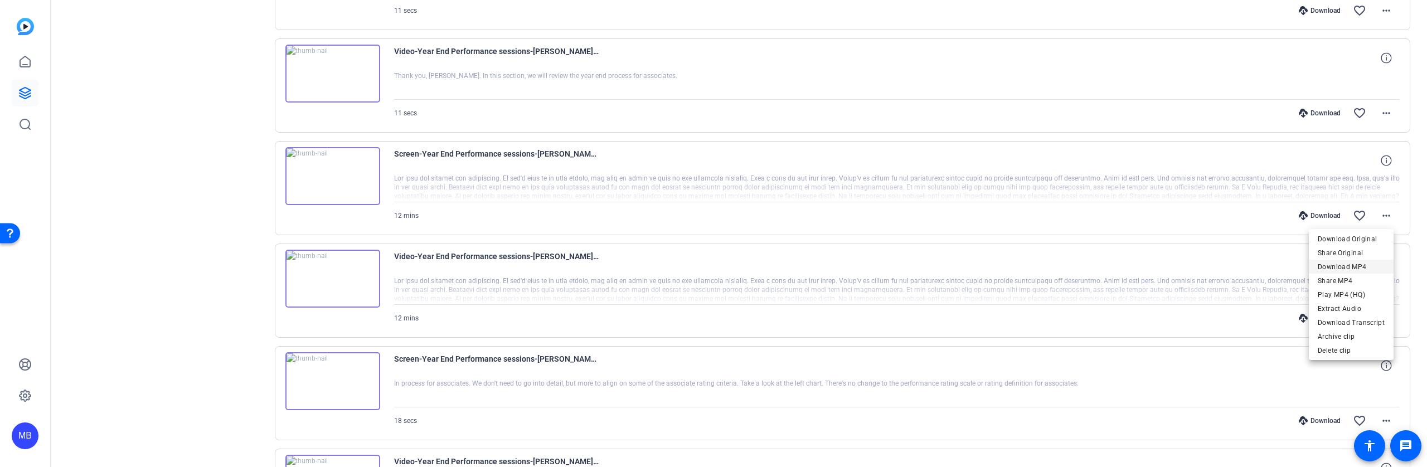
click at [1364, 265] on span "Download MP4" at bounding box center [1351, 266] width 67 height 13
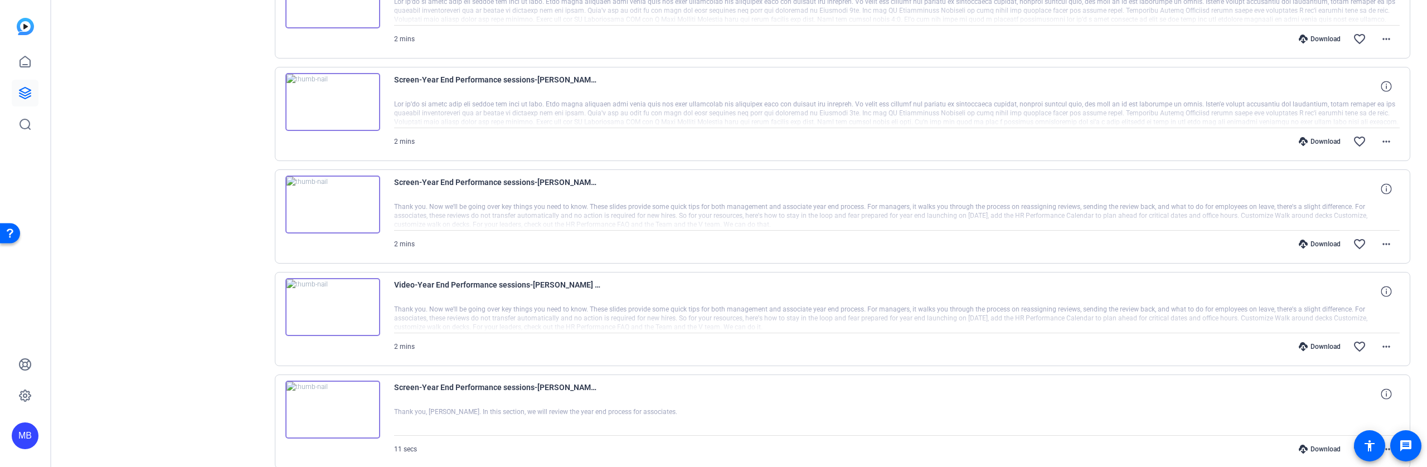
scroll to position [2441, 0]
click at [1380, 341] on mat-icon "more_horiz" at bounding box center [1386, 343] width 13 height 13
click at [1366, 234] on span "Download MP4" at bounding box center [1351, 237] width 67 height 13
click at [1381, 240] on mat-icon "more_horiz" at bounding box center [1386, 241] width 13 height 13
click at [1368, 288] on span "Download MP4" at bounding box center [1351, 292] width 67 height 13
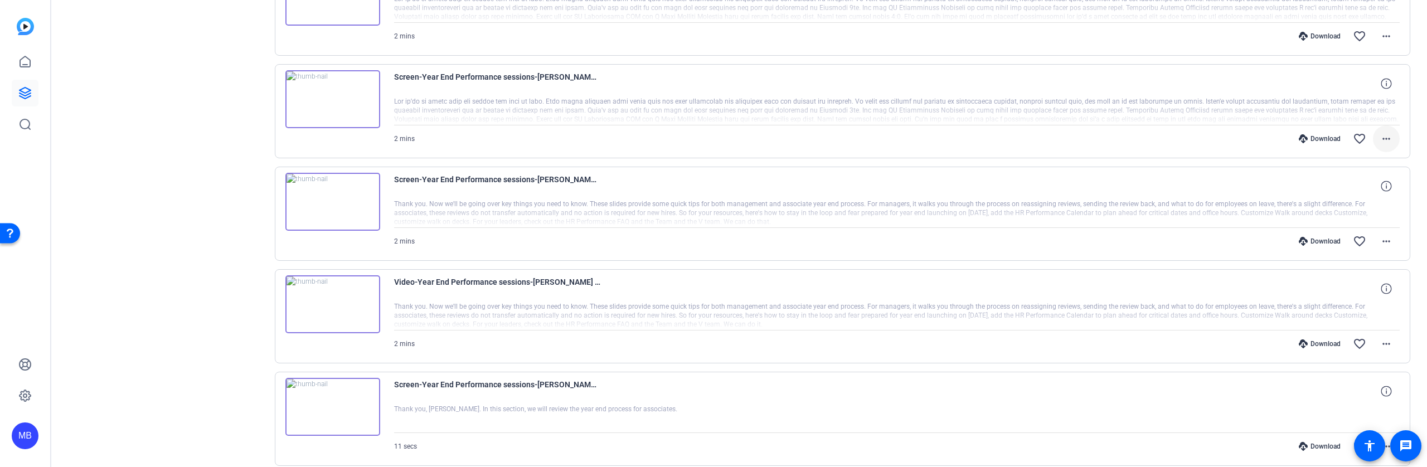
click at [1380, 139] on mat-icon "more_horiz" at bounding box center [1386, 138] width 13 height 13
click at [1364, 187] on span "Download MP4" at bounding box center [1351, 189] width 67 height 13
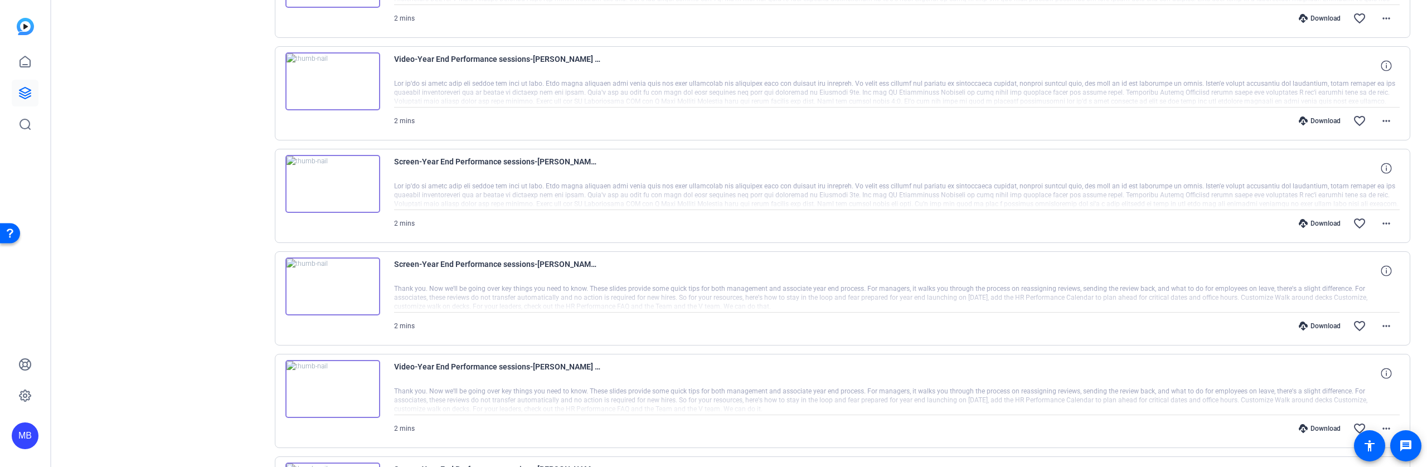
scroll to position [2356, 0]
click at [1380, 123] on mat-icon "more_horiz" at bounding box center [1386, 121] width 13 height 13
click at [1369, 171] on span "Download MP4" at bounding box center [1351, 172] width 67 height 13
